Goal: Communication & Community: Ask a question

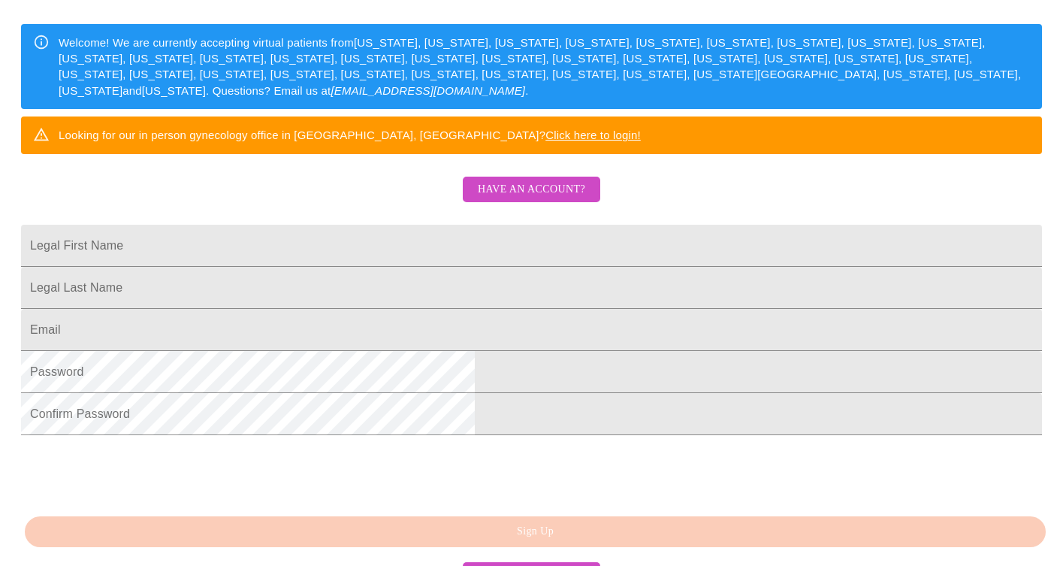
scroll to position [310, 0]
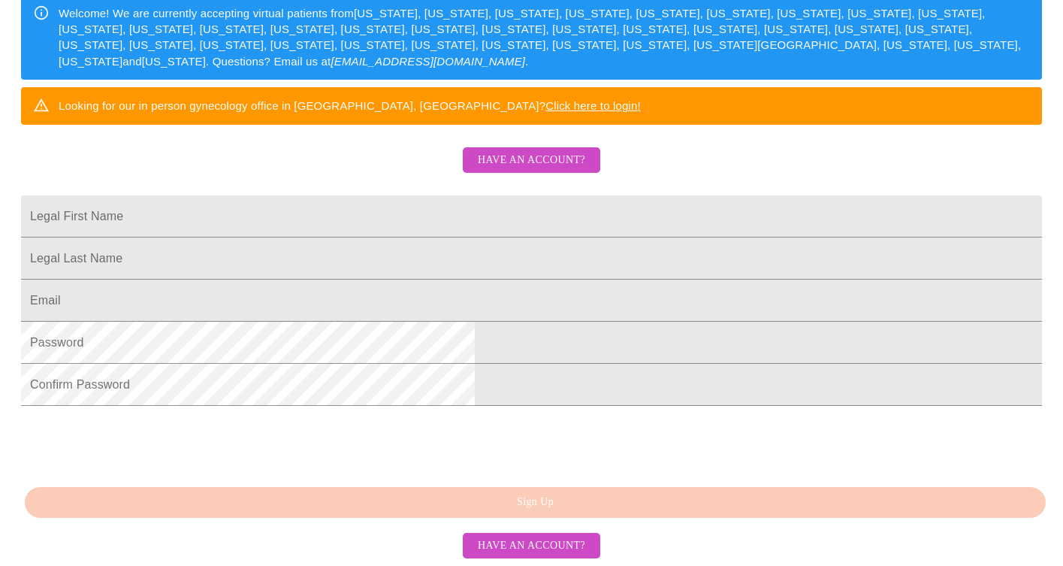
click at [558, 151] on span "Have an account?" at bounding box center [531, 160] width 107 height 19
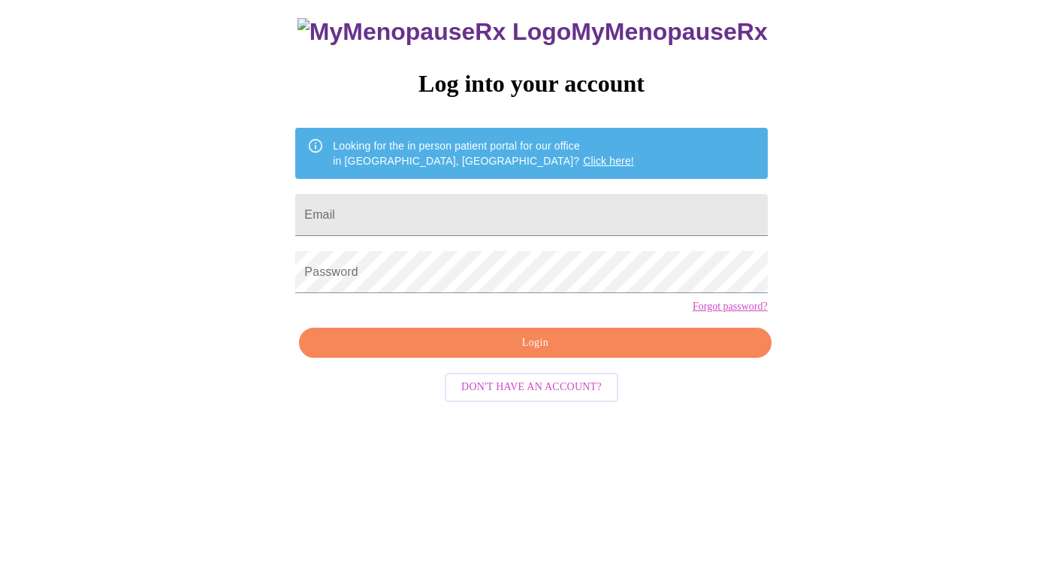
scroll to position [15, 0]
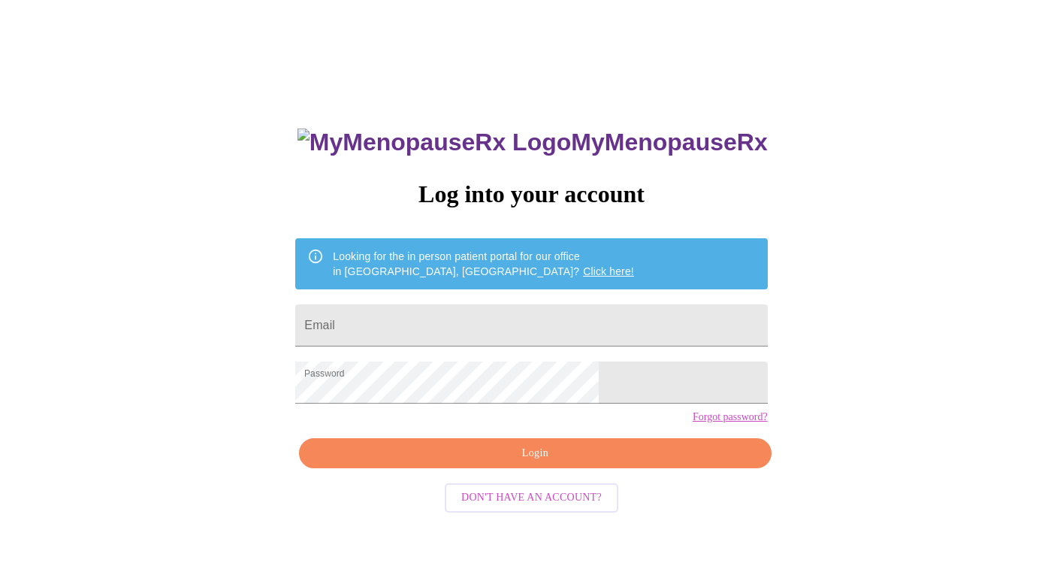
click at [458, 340] on form "Email" at bounding box center [531, 325] width 472 height 57
click at [434, 327] on input "Email" at bounding box center [531, 325] width 472 height 42
type input "[EMAIL_ADDRESS][DOMAIN_NAME]"
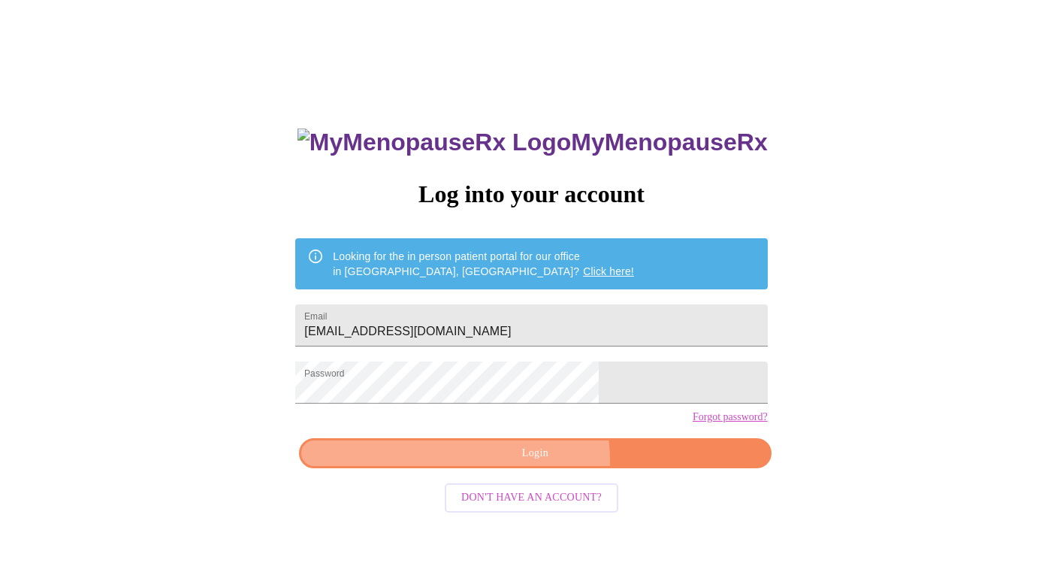
click at [539, 463] on span "Login" at bounding box center [534, 453] width 437 height 19
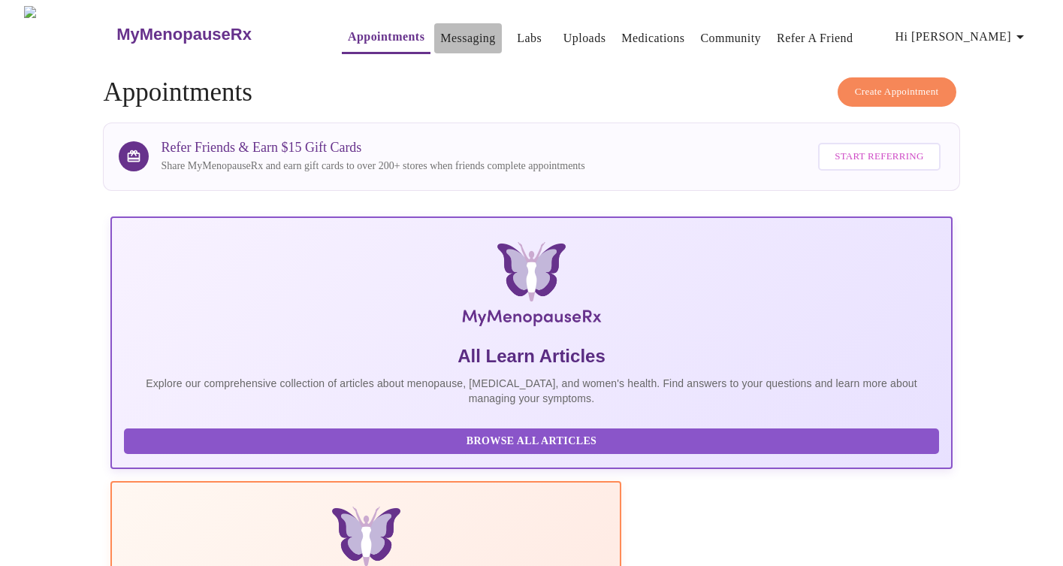
click at [440, 29] on link "Messaging" at bounding box center [467, 38] width 55 height 21
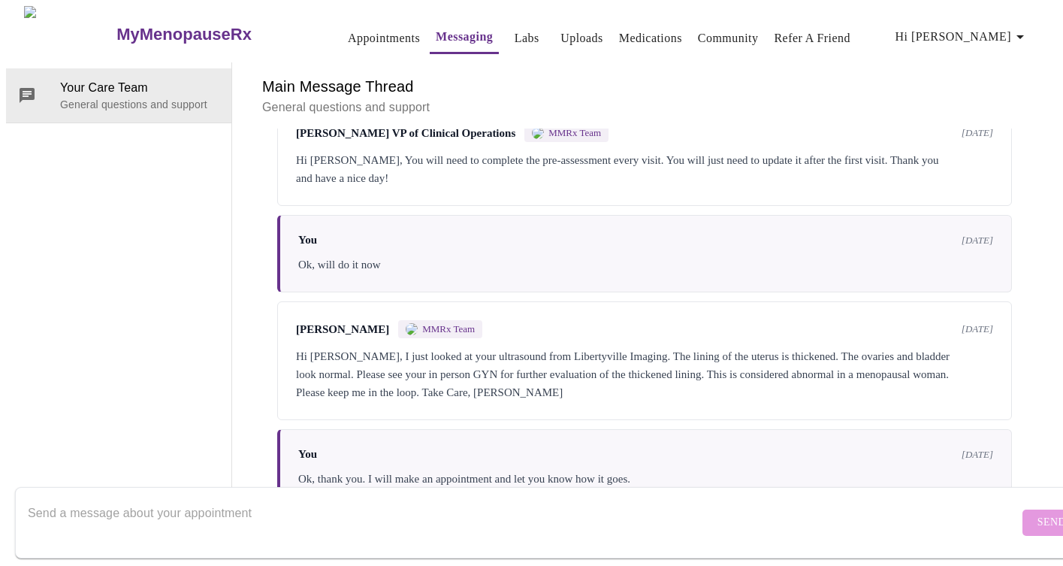
scroll to position [1752, 0]
click at [62, 498] on textarea "Send a message about your appointment" at bounding box center [523, 522] width 991 height 48
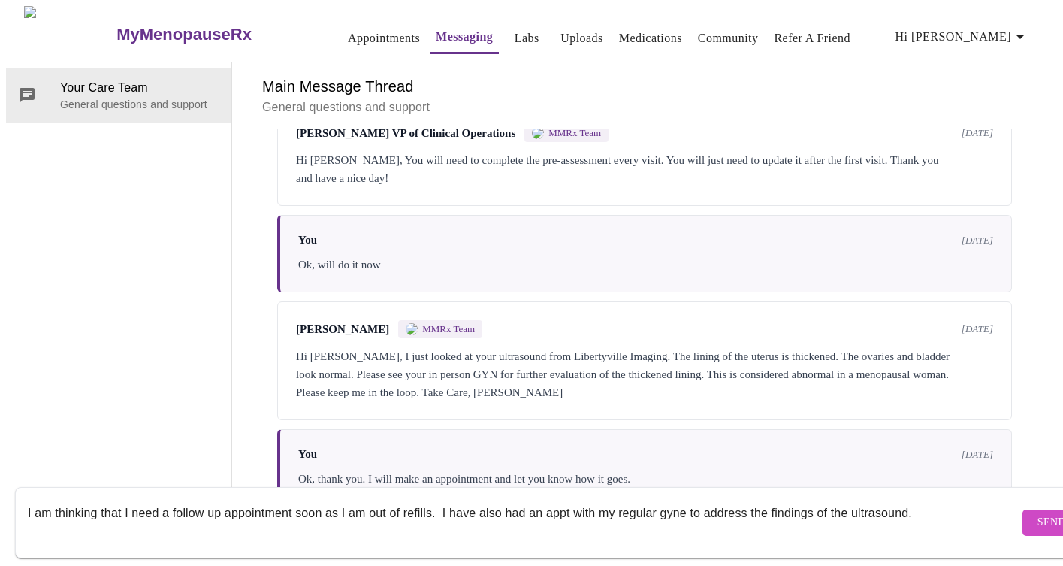
type textarea "I am thinking that I need a follow up appointment soon as I am out of refills. …"
click at [1038, 513] on span "Send" at bounding box center [1052, 522] width 29 height 19
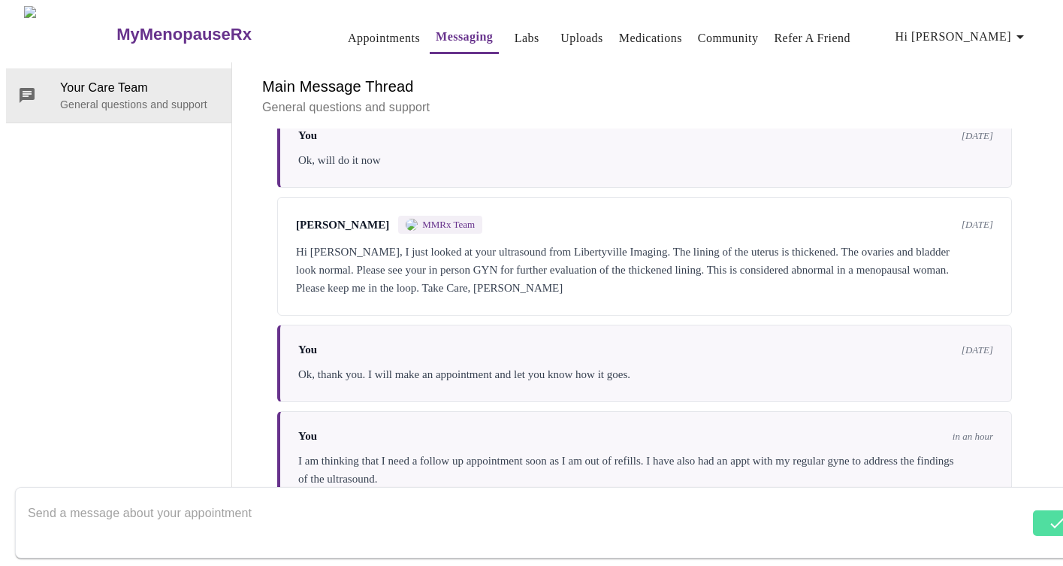
scroll to position [1860, 0]
